Goal: Entertainment & Leisure: Consume media (video, audio)

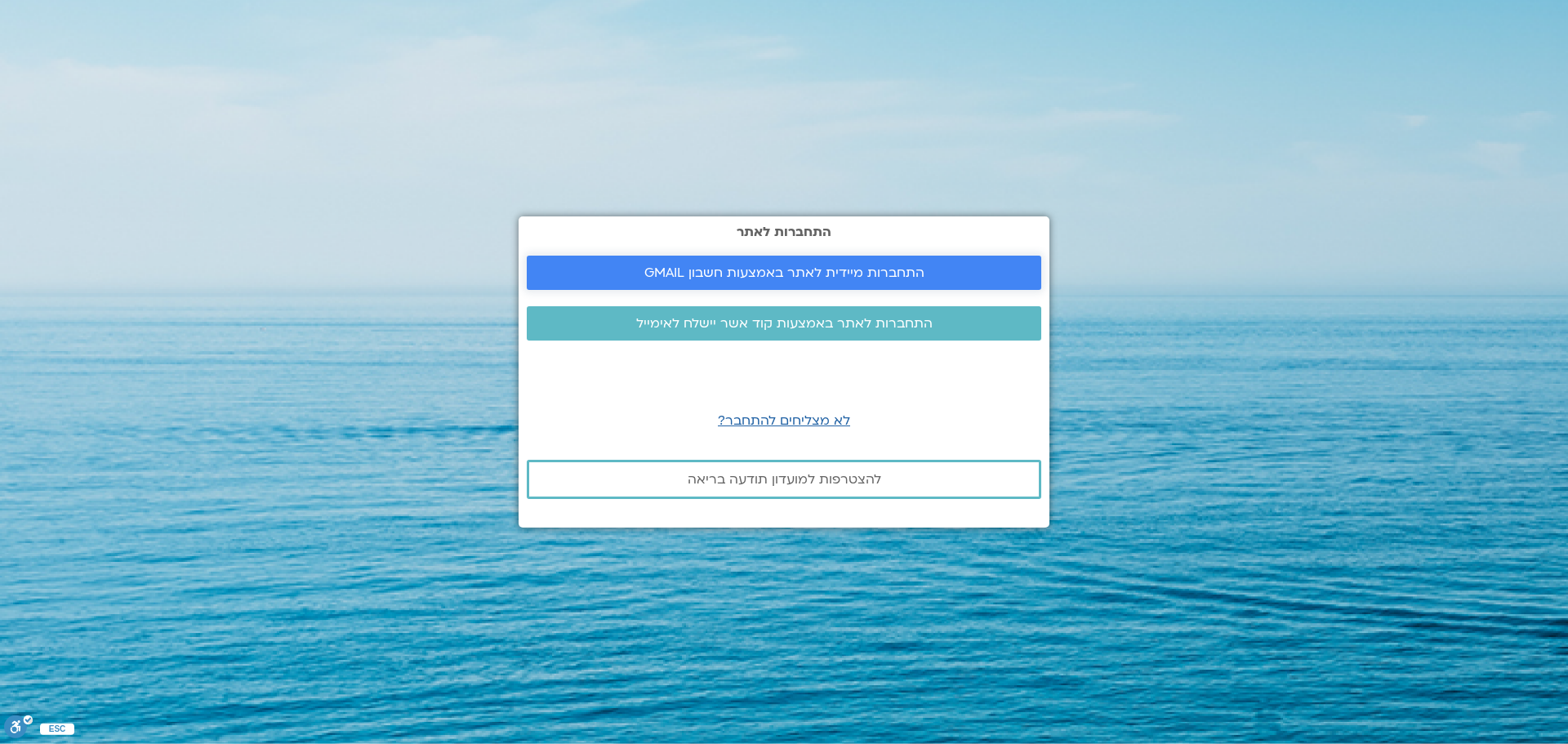
click at [759, 273] on span "התחברות מיידית לאתר באמצעות חשבון GMAIL" at bounding box center [784, 272] width 280 height 15
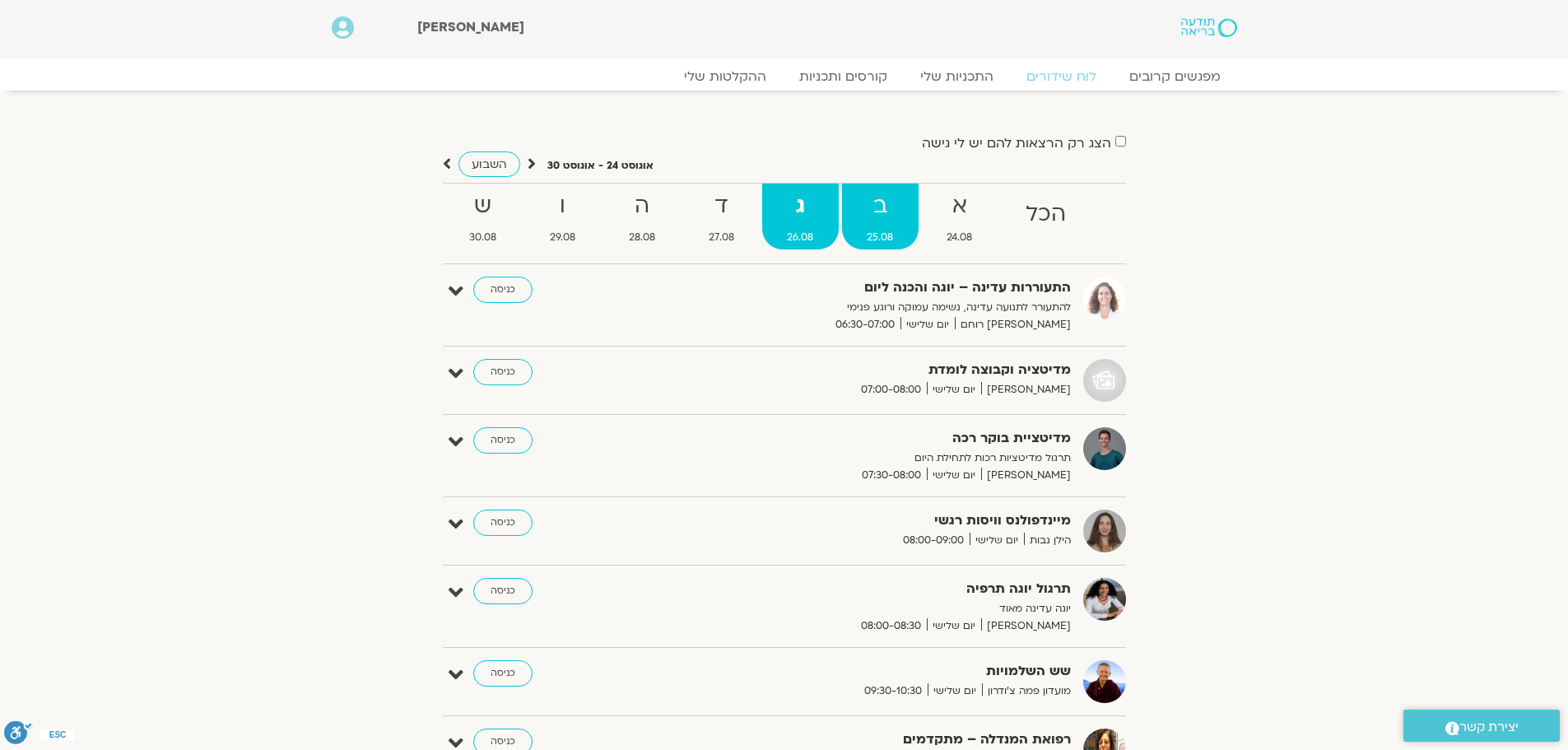
click at [882, 235] on span "25.08" at bounding box center [880, 238] width 76 height 18
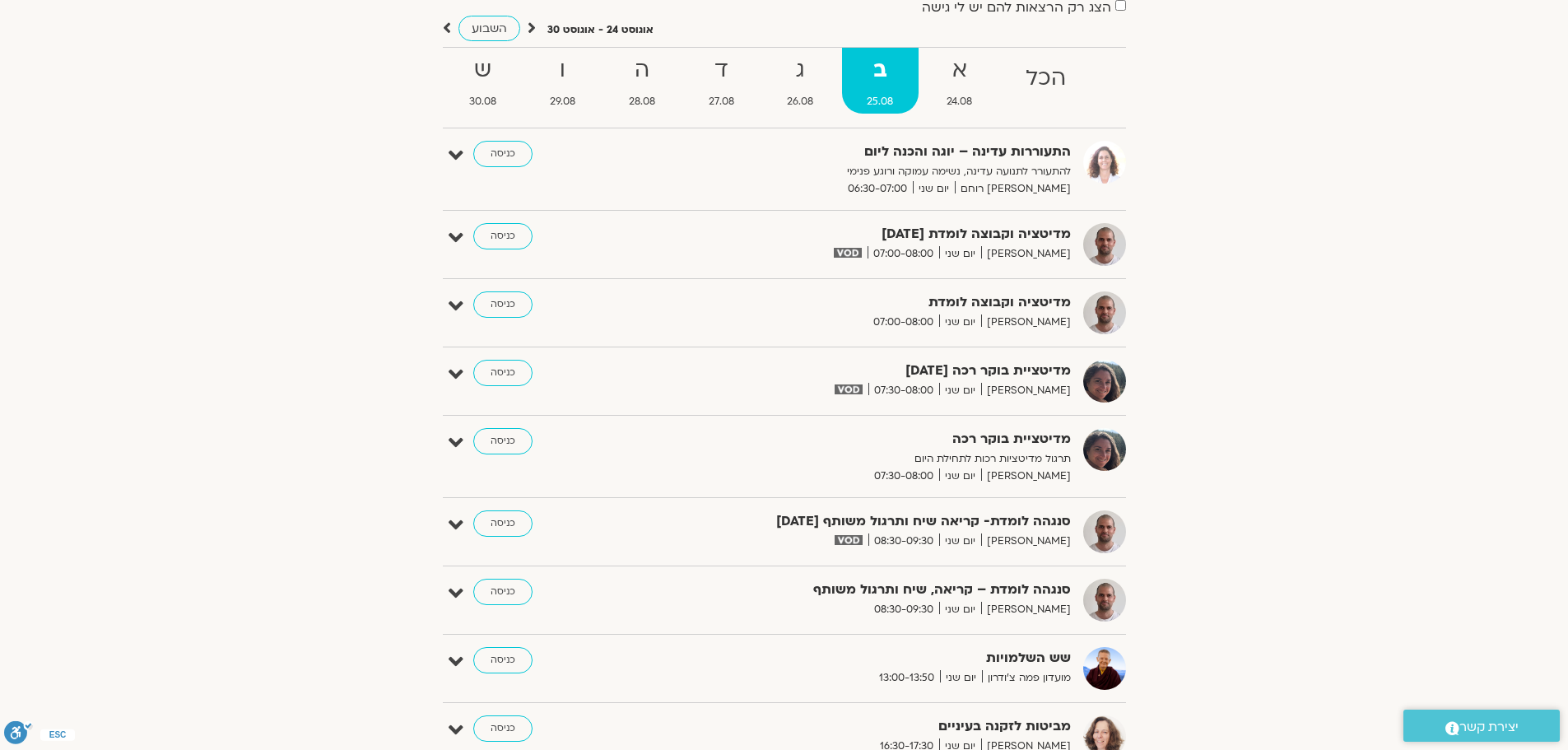
scroll to position [247, 0]
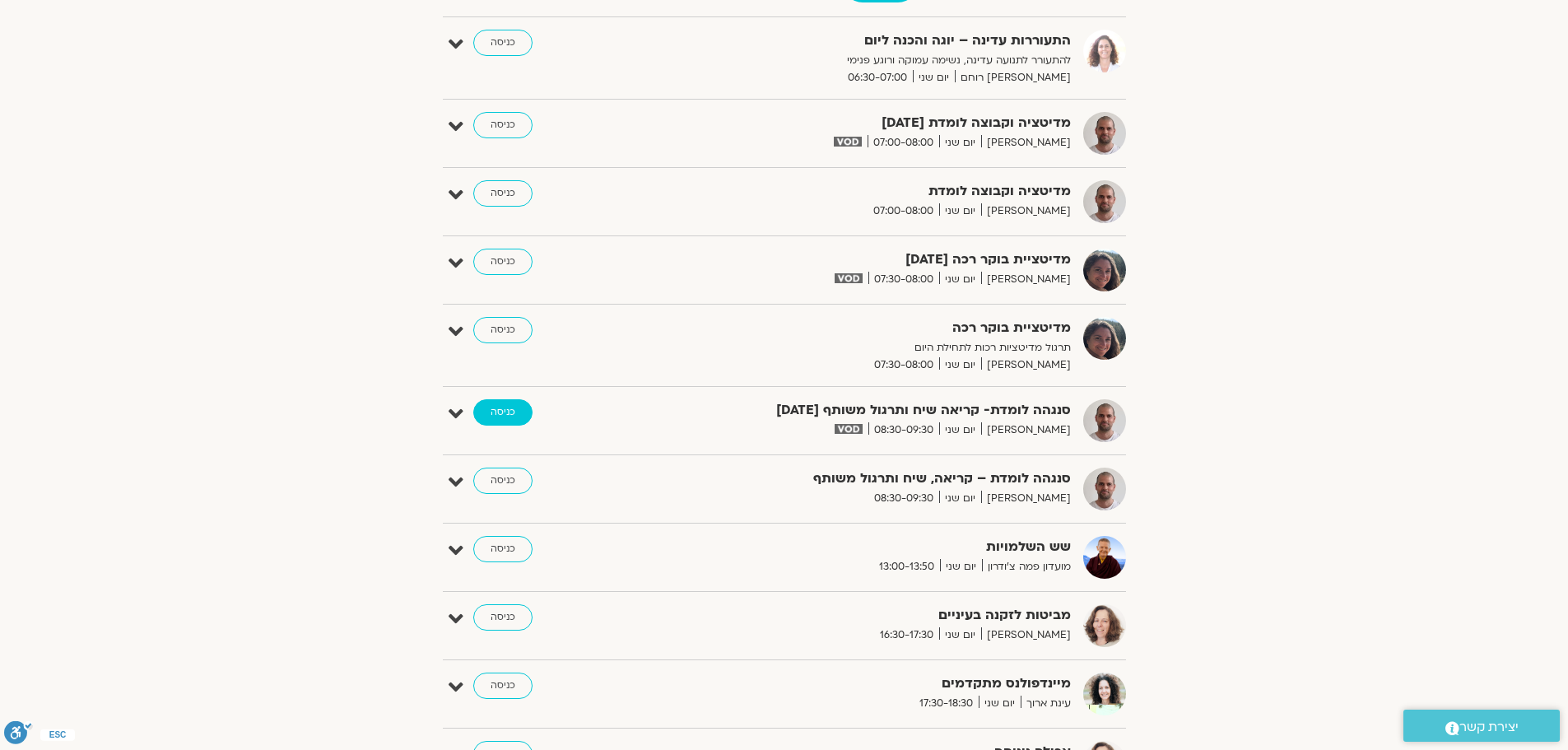
click at [513, 405] on link "כניסה" at bounding box center [502, 412] width 60 height 26
